Goal: Task Accomplishment & Management: Manage account settings

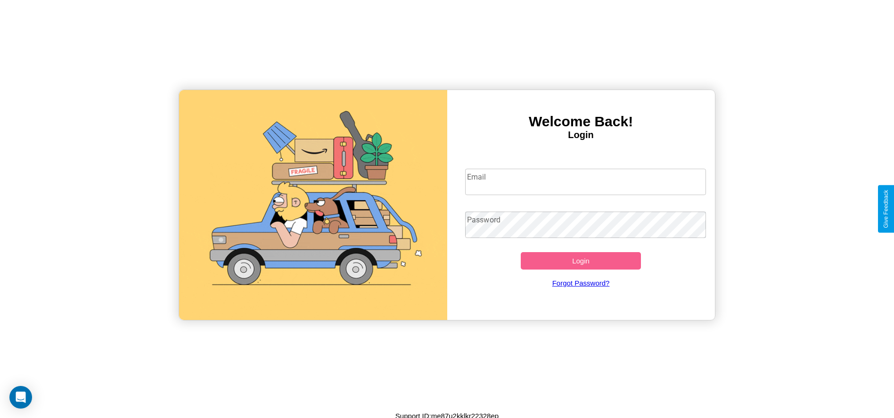
click at [585, 181] on input "Email" at bounding box center [585, 182] width 241 height 26
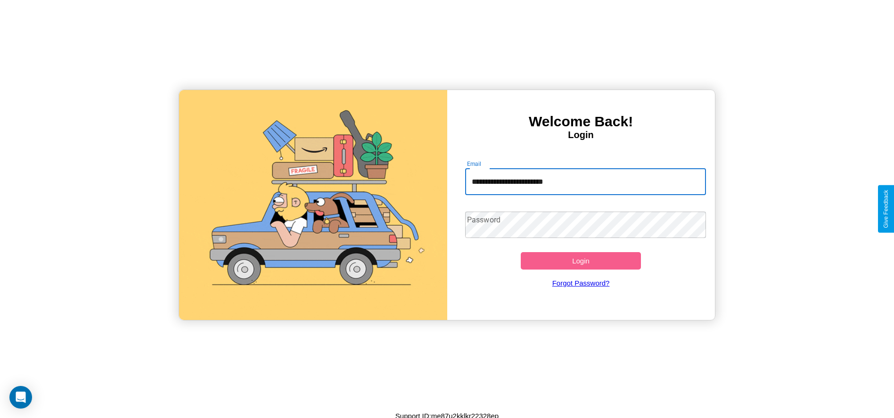
type input "**********"
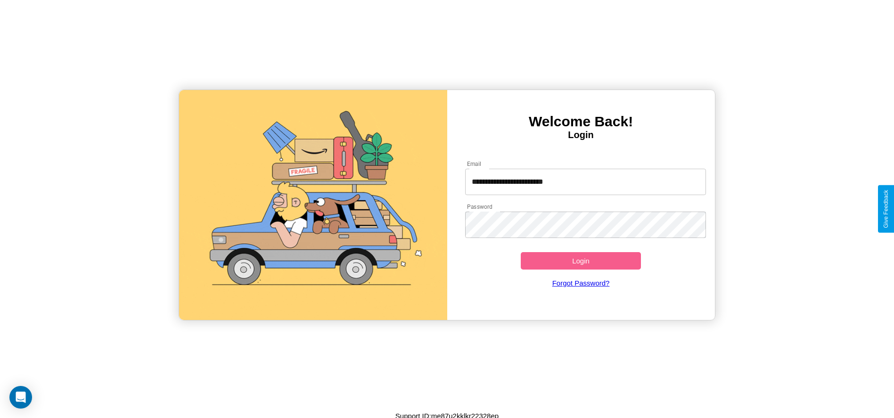
click at [581, 261] on button "Login" at bounding box center [581, 260] width 121 height 17
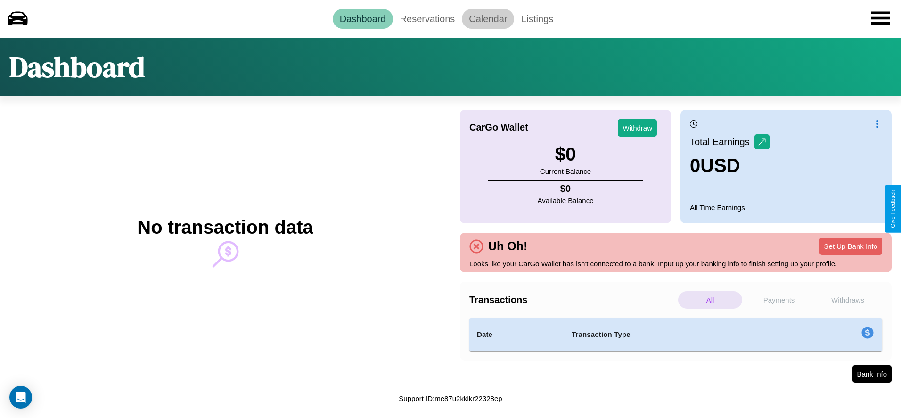
click at [488, 18] on link "Calendar" at bounding box center [488, 19] width 52 height 20
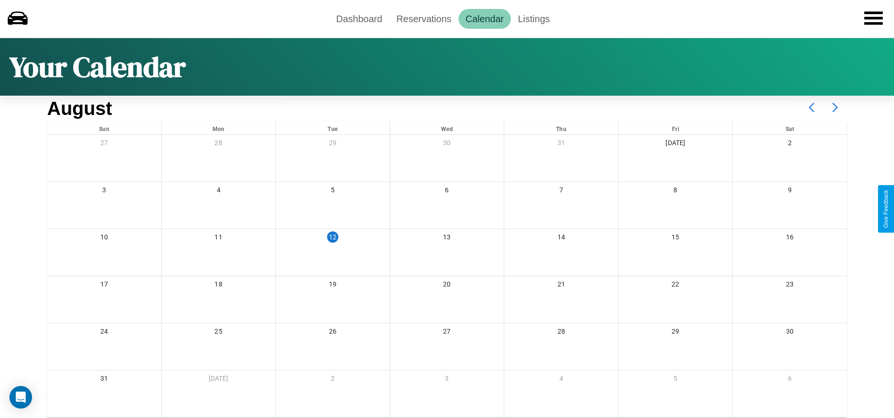
click at [835, 107] on icon at bounding box center [835, 108] width 24 height 24
click at [424, 18] on link "Reservations" at bounding box center [423, 19] width 69 height 20
